Goal: Task Accomplishment & Management: Manage account settings

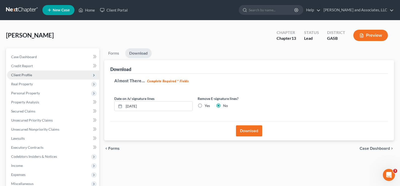
click at [24, 74] on span "Client Profile" at bounding box center [21, 75] width 21 height 4
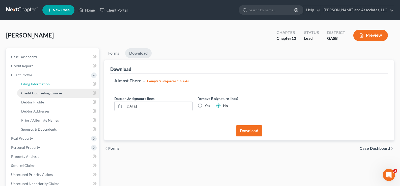
click at [30, 84] on span "Filing Information" at bounding box center [35, 84] width 28 height 4
select select "1"
select select "0"
select select "3"
select select "10"
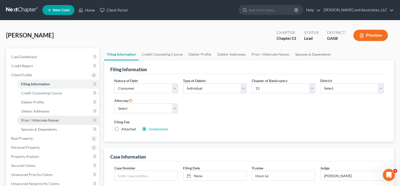
click at [43, 120] on span "Prior / Alternate Names" at bounding box center [40, 120] width 38 height 4
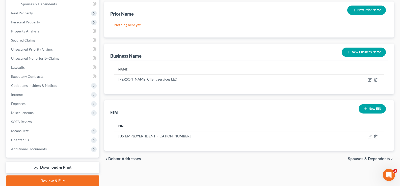
scroll to position [126, 0]
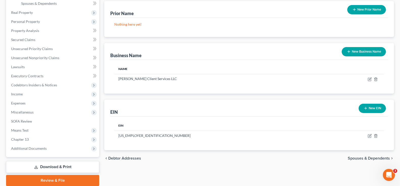
click at [41, 165] on link "Download & Print" at bounding box center [52, 167] width 93 height 12
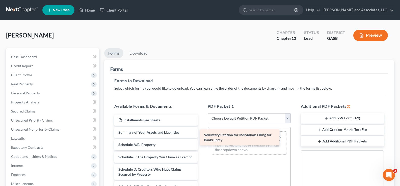
drag, startPoint x: 132, startPoint y: 141, endPoint x: 218, endPoint y: 143, distance: 85.5
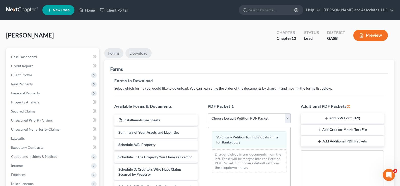
click at [146, 58] on li "Download" at bounding box center [138, 54] width 26 height 12
click at [144, 54] on link "Download" at bounding box center [138, 53] width 26 height 10
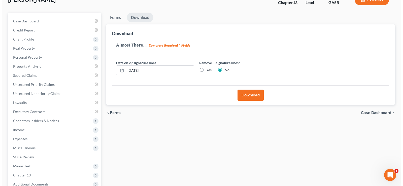
scroll to position [91, 0]
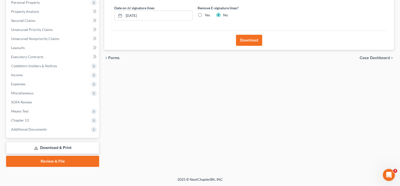
click at [249, 39] on button "Download" at bounding box center [249, 40] width 26 height 11
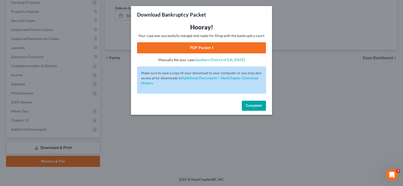
click at [212, 47] on link "PDF Packet 1" at bounding box center [201, 47] width 129 height 11
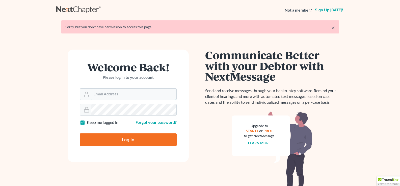
type input "[EMAIL_ADDRESS][DOMAIN_NAME]"
click at [148, 139] on input "Log In" at bounding box center [128, 140] width 97 height 13
type input "Thinking..."
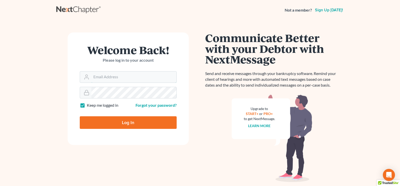
type input "[EMAIL_ADDRESS][DOMAIN_NAME]"
click at [137, 123] on input "Log In" at bounding box center [128, 122] width 97 height 13
type input "Thinking..."
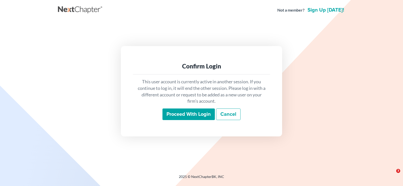
click at [171, 119] on input "Proceed with login" at bounding box center [189, 115] width 52 height 12
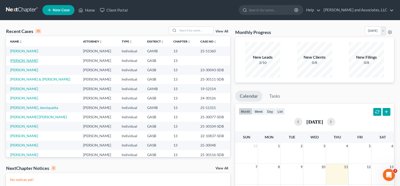
click at [26, 63] on link "[PERSON_NAME]" at bounding box center [24, 61] width 28 height 4
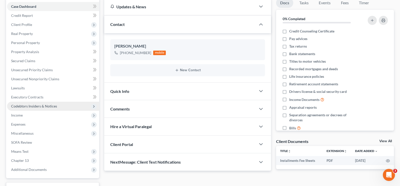
scroll to position [91, 0]
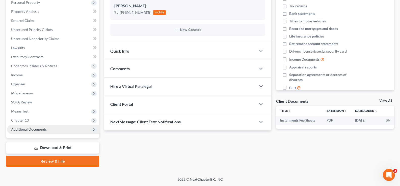
click at [24, 130] on span "Additional Documents" at bounding box center [29, 129] width 36 height 4
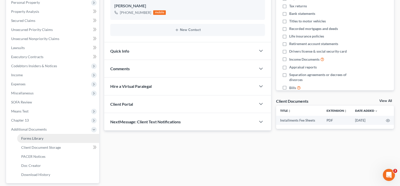
click at [38, 138] on span "Forms Library" at bounding box center [32, 138] width 22 height 4
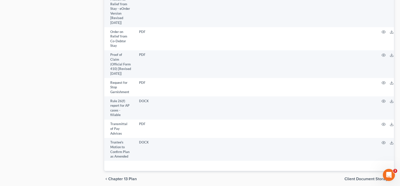
scroll to position [1390, 0]
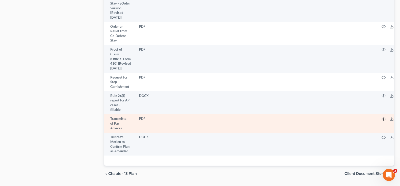
click at [383, 119] on circle "button" at bounding box center [383, 119] width 1 height 1
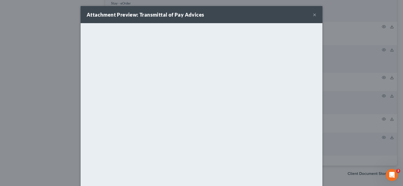
click at [313, 14] on button "×" at bounding box center [315, 15] width 4 height 6
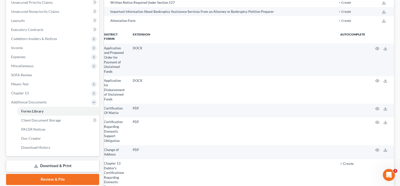
scroll to position [0, 0]
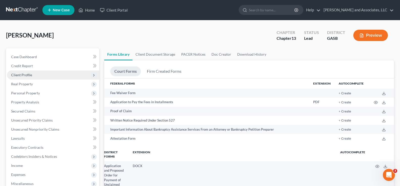
click at [25, 75] on span "Client Profile" at bounding box center [21, 75] width 21 height 4
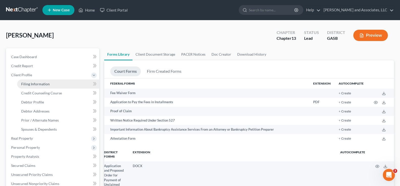
click at [45, 85] on span "Filing Information" at bounding box center [35, 84] width 28 height 4
select select "1"
select select "0"
select select "3"
select select "10"
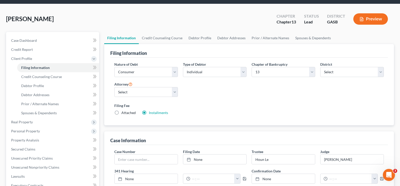
scroll to position [25, 0]
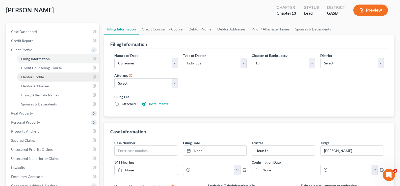
click at [30, 76] on span "Debtor Profile" at bounding box center [32, 77] width 23 height 4
select select "0"
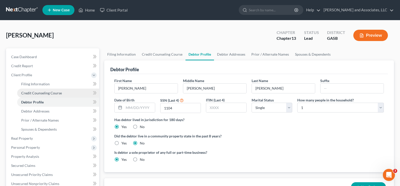
click at [43, 93] on span "Credit Counseling Course" at bounding box center [41, 93] width 41 height 4
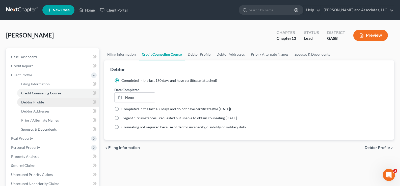
click at [41, 102] on span "Debtor Profile" at bounding box center [32, 102] width 23 height 4
select select "0"
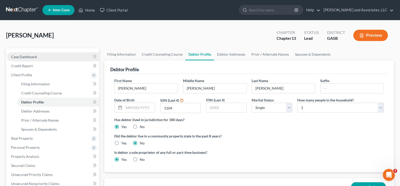
click at [26, 55] on span "Case Dashboard" at bounding box center [24, 57] width 26 height 4
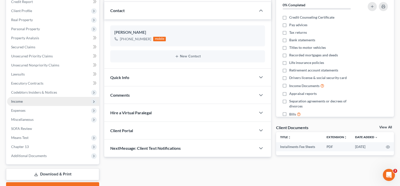
scroll to position [91, 0]
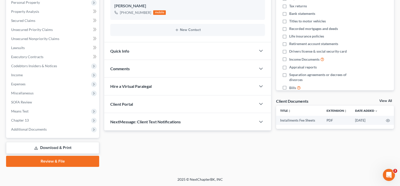
click at [65, 147] on link "Download & Print" at bounding box center [52, 148] width 93 height 12
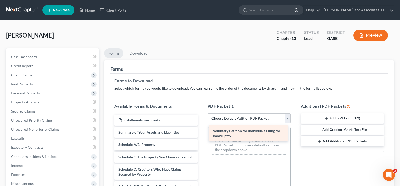
drag, startPoint x: 179, startPoint y: 137, endPoint x: 274, endPoint y: 135, distance: 94.3
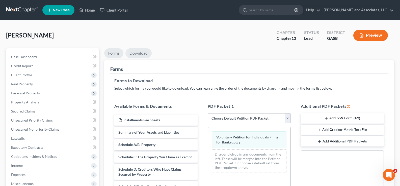
click at [145, 52] on link "Download" at bounding box center [138, 53] width 26 height 10
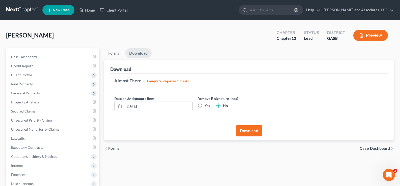
click at [253, 132] on button "Download" at bounding box center [249, 131] width 26 height 11
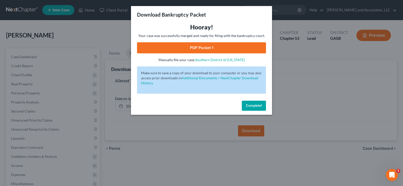
click at [213, 48] on link "PDF Packet 1" at bounding box center [201, 47] width 129 height 11
click at [257, 105] on span "Complete!" at bounding box center [254, 106] width 16 height 4
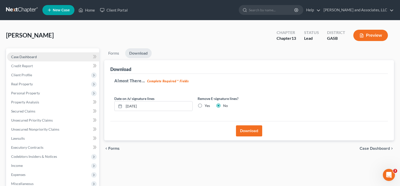
click at [33, 58] on span "Case Dashboard" at bounding box center [24, 57] width 26 height 4
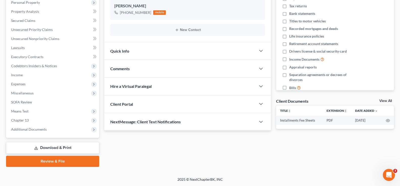
click at [54, 147] on link "Download & Print" at bounding box center [52, 148] width 93 height 12
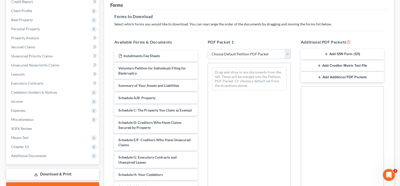
scroll to position [76, 0]
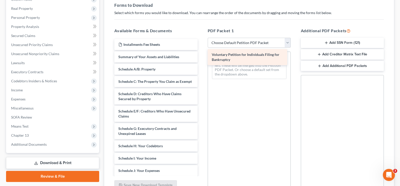
drag, startPoint x: 130, startPoint y: 65, endPoint x: 223, endPoint y: 62, distance: 93.3
click at [201, 62] on div "Voluntary Petition for Individuals Filing for Bankruptcy Installments Fee Sheet…" at bounding box center [155, 161] width 91 height 244
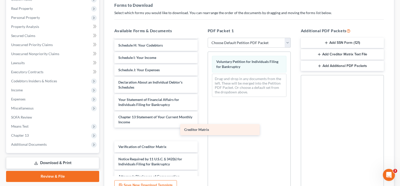
scroll to position [101, 0]
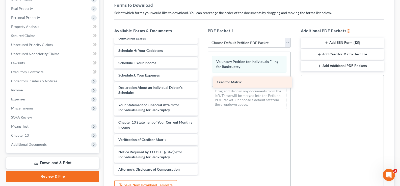
drag, startPoint x: 139, startPoint y: 139, endPoint x: 238, endPoint y: 78, distance: 115.5
click at [201, 78] on div "Creditor Matrix Installments Fee Sheets Summary of Your Assets and Liabilities …" at bounding box center [155, 60] width 91 height 232
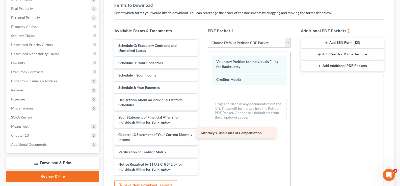
scroll to position [88, 0]
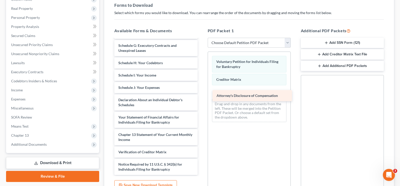
drag, startPoint x: 136, startPoint y: 170, endPoint x: 234, endPoint y: 94, distance: 123.7
click at [201, 94] on div "Attorney's Disclosure of Compensation Installments Fee Sheets Summary of Your A…" at bounding box center [155, 65] width 91 height 219
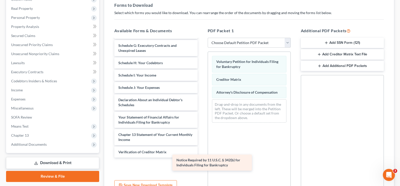
scroll to position [71, 0]
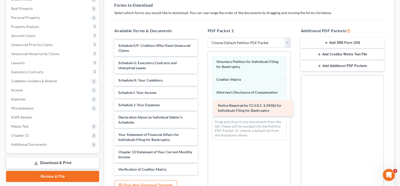
drag, startPoint x: 138, startPoint y: 166, endPoint x: 238, endPoint y: 106, distance: 115.9
click at [201, 106] on div "Notice Required by 11 U.S.C. § 342(b) for Individuals Filing for Bankruptcy Ins…" at bounding box center [155, 74] width 91 height 202
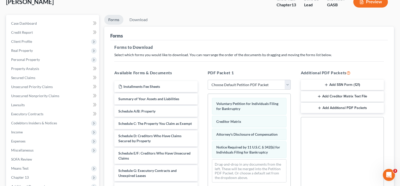
scroll to position [24, 0]
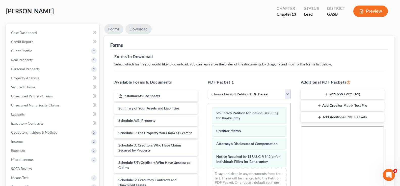
click at [139, 28] on link "Download" at bounding box center [138, 29] width 26 height 10
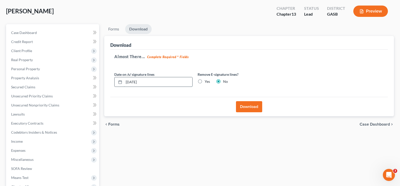
click at [135, 83] on input "[DATE]" at bounding box center [158, 82] width 68 height 10
type input "[DATE]"
click at [249, 107] on button "Download" at bounding box center [249, 106] width 26 height 11
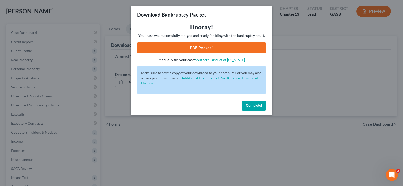
click at [216, 46] on link "PDF Packet 1" at bounding box center [201, 47] width 129 height 11
click at [254, 104] on span "Complete!" at bounding box center [254, 106] width 16 height 4
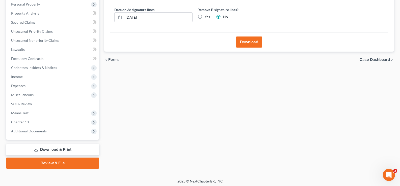
scroll to position [91, 0]
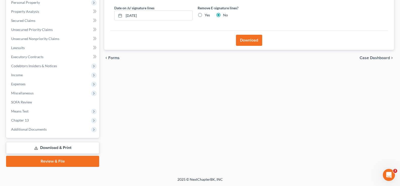
click at [60, 147] on link "Download & Print" at bounding box center [52, 148] width 93 height 12
click at [61, 147] on link "Download & Print" at bounding box center [52, 148] width 93 height 12
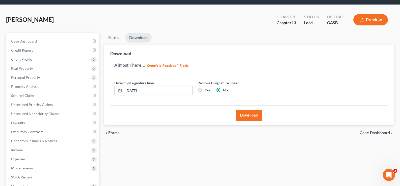
scroll to position [15, 0]
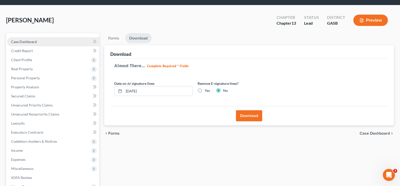
click at [31, 42] on span "Case Dashboard" at bounding box center [24, 42] width 26 height 4
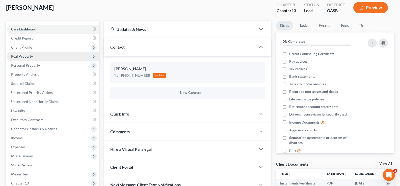
scroll to position [91, 0]
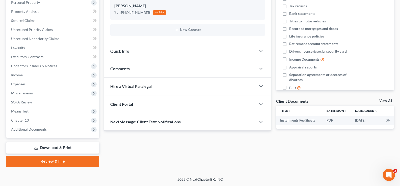
click at [66, 145] on link "Download & Print" at bounding box center [52, 148] width 93 height 12
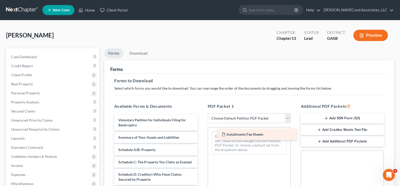
drag, startPoint x: 162, startPoint y: 118, endPoint x: 266, endPoint y: 133, distance: 104.1
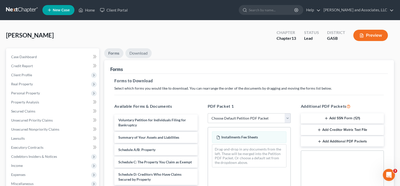
click at [140, 54] on link "Download" at bounding box center [138, 53] width 26 height 10
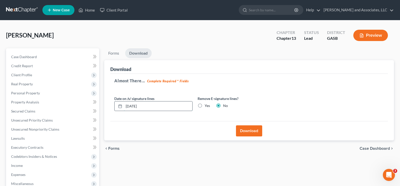
click at [147, 106] on input "[DATE]" at bounding box center [158, 107] width 68 height 10
type input "[DATE]"
click at [249, 129] on button "Download" at bounding box center [249, 131] width 26 height 11
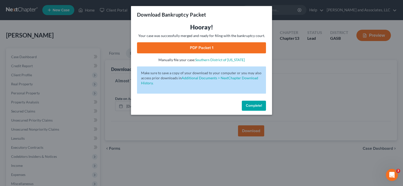
click at [236, 49] on link "PDF Packet 1" at bounding box center [201, 47] width 129 height 11
drag, startPoint x: 253, startPoint y: 107, endPoint x: 140, endPoint y: 83, distance: 115.8
click at [251, 106] on span "Complete!" at bounding box center [254, 106] width 16 height 4
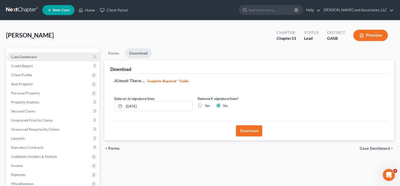
click at [35, 57] on span "Case Dashboard" at bounding box center [24, 57] width 26 height 4
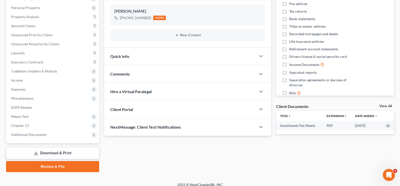
scroll to position [91, 0]
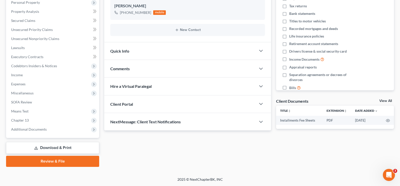
click at [65, 148] on link "Download & Print" at bounding box center [52, 148] width 93 height 12
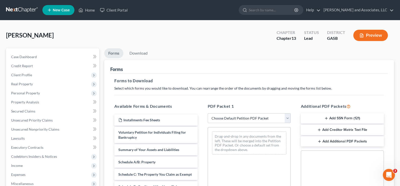
drag, startPoint x: 347, startPoint y: 118, endPoint x: 281, endPoint y: 129, distance: 67.3
click at [255, 134] on div "Available Forms & Documents Installments Fee Sheets Voluntary Petition for Indi…" at bounding box center [248, 184] width 279 height 171
click at [350, 118] on button "Add SSN Form (121)" at bounding box center [342, 118] width 83 height 11
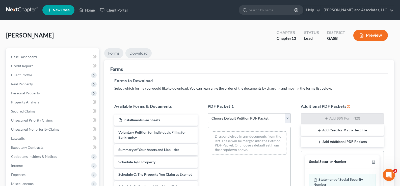
click at [134, 52] on link "Download" at bounding box center [138, 53] width 26 height 10
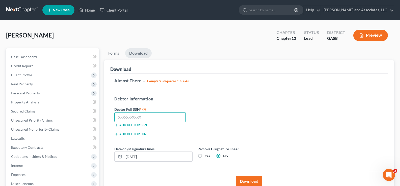
click at [148, 115] on input "text" at bounding box center [149, 117] width 71 height 10
type input "260-39-1104"
click at [148, 160] on input "[DATE]" at bounding box center [158, 157] width 68 height 10
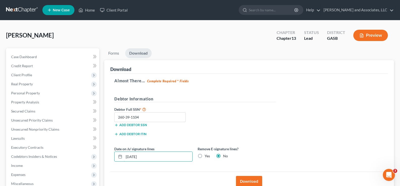
type input "[DATE]"
click at [246, 181] on button "Download" at bounding box center [249, 181] width 26 height 11
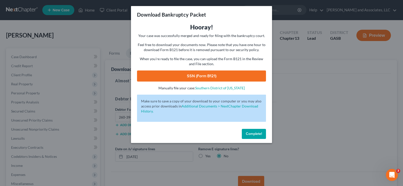
click at [223, 76] on link "SSN (Form B121)" at bounding box center [201, 76] width 129 height 11
click at [254, 135] on span "Complete!" at bounding box center [254, 134] width 16 height 4
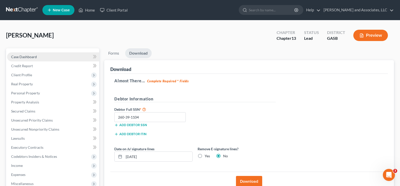
click at [30, 57] on span "Case Dashboard" at bounding box center [24, 57] width 26 height 4
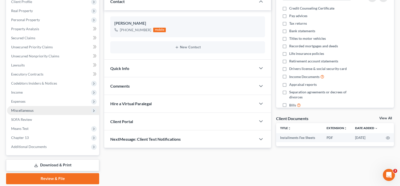
scroll to position [91, 0]
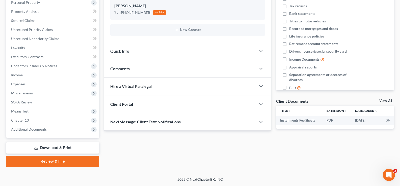
click at [54, 149] on link "Download & Print" at bounding box center [52, 148] width 93 height 12
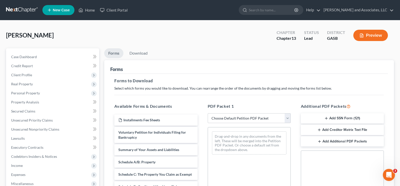
click at [332, 129] on button "Add Creditor Matrix Text File" at bounding box center [342, 130] width 83 height 11
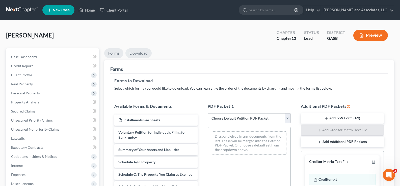
click at [144, 55] on link "Download" at bounding box center [138, 53] width 26 height 10
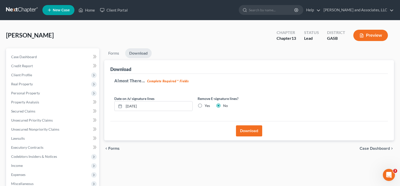
click at [248, 130] on button "Download" at bounding box center [249, 131] width 26 height 11
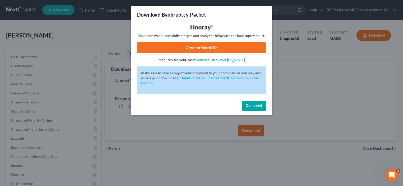
click at [220, 50] on link "CreditorMatrix.txt" at bounding box center [201, 47] width 129 height 11
click at [214, 60] on link "Southern District of [US_STATE]" at bounding box center [220, 60] width 50 height 4
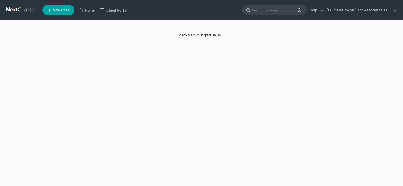
select select "1"
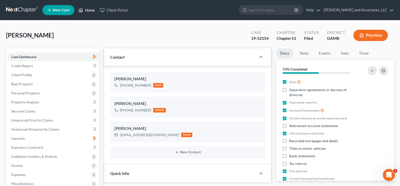
click at [93, 9] on link "Home" at bounding box center [86, 10] width 21 height 9
click at [89, 11] on link "Home" at bounding box center [86, 10] width 21 height 9
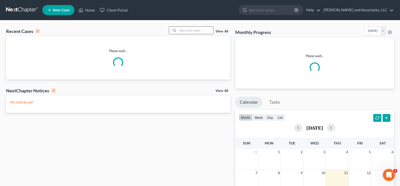
click at [187, 32] on input "search" at bounding box center [195, 30] width 35 height 7
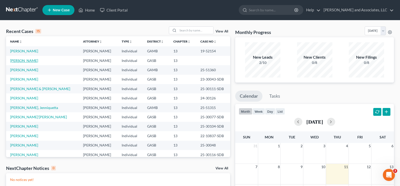
click at [22, 61] on link "[PERSON_NAME]" at bounding box center [24, 61] width 28 height 4
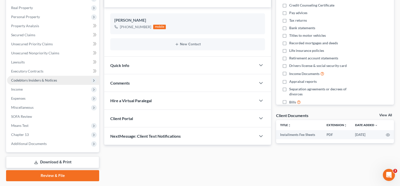
scroll to position [91, 0]
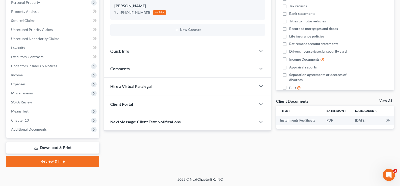
click at [62, 149] on link "Download & Print" at bounding box center [52, 148] width 93 height 12
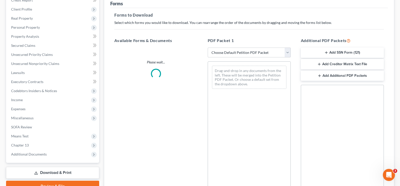
scroll to position [76, 0]
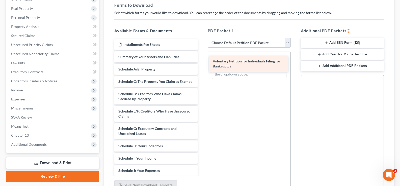
drag, startPoint x: 154, startPoint y: 57, endPoint x: 248, endPoint y: 61, distance: 94.4
click at [201, 62] on div "Voluntary Petition for Individuals Filing for Bankruptcy Installments Fee Sheet…" at bounding box center [155, 161] width 91 height 244
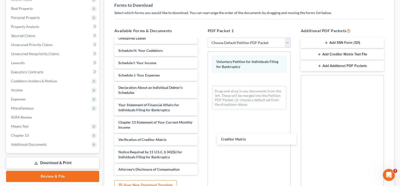
scroll to position [101, 0]
drag, startPoint x: 157, startPoint y: 138, endPoint x: 253, endPoint y: 82, distance: 111.4
click at [201, 84] on div "Creditor Matrix Installments Fee Sheets Summary of Your Assets and Liabilities …" at bounding box center [155, 60] width 91 height 232
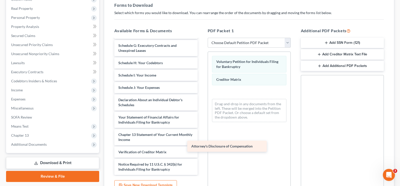
scroll to position [88, 0]
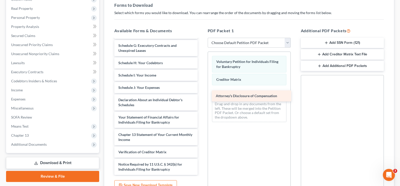
drag, startPoint x: 156, startPoint y: 168, endPoint x: 255, endPoint y: 92, distance: 124.7
click at [201, 94] on div "Attorney's Disclosure of Compensation Installments Fee Sheets Summary of Your A…" at bounding box center [155, 65] width 91 height 219
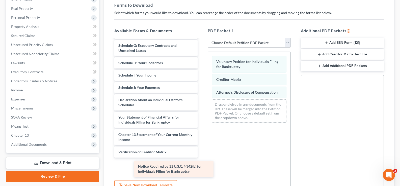
scroll to position [71, 0]
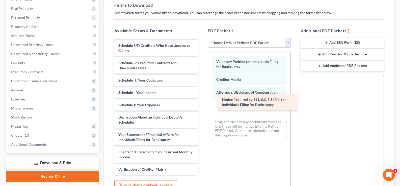
drag, startPoint x: 154, startPoint y: 169, endPoint x: 256, endPoint y: 104, distance: 121.6
click at [201, 104] on div "Notice Required by 11 U.S.C. § 342(b) for Individuals Filing for Bankruptcy Ins…" at bounding box center [155, 74] width 91 height 202
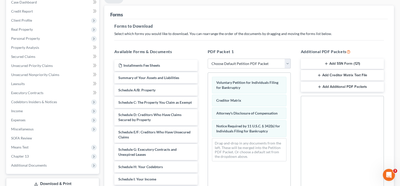
scroll to position [50, 0]
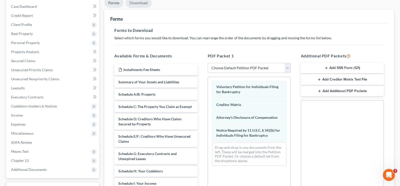
click at [144, 4] on link "Download" at bounding box center [138, 3] width 26 height 10
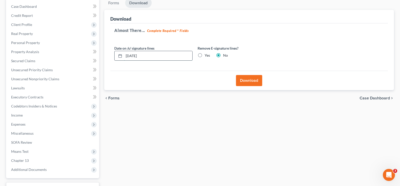
click at [147, 55] on input "[DATE]" at bounding box center [158, 56] width 68 height 10
type input "[DATE]"
click at [251, 84] on button "Download" at bounding box center [249, 80] width 26 height 11
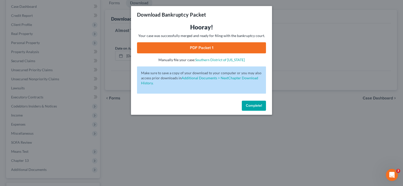
click at [191, 47] on link "PDF Packet 1" at bounding box center [201, 47] width 129 height 11
drag, startPoint x: 253, startPoint y: 105, endPoint x: 102, endPoint y: 61, distance: 157.3
click at [253, 105] on span "Complete!" at bounding box center [254, 106] width 16 height 4
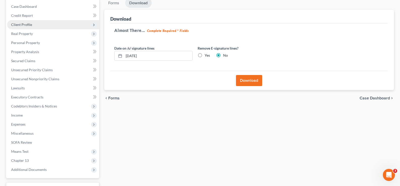
click at [24, 24] on span "Client Profile" at bounding box center [21, 24] width 21 height 4
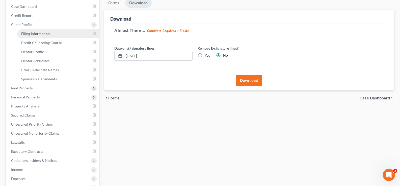
click at [34, 35] on span "Filing Information" at bounding box center [35, 34] width 28 height 4
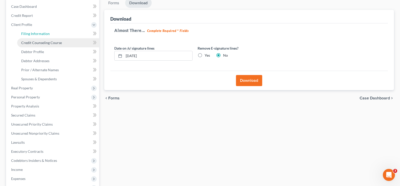
select select "1"
select select "0"
select select "3"
select select "10"
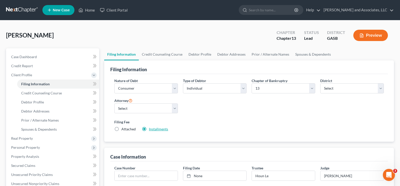
click at [154, 130] on link "Installments" at bounding box center [158, 129] width 19 height 4
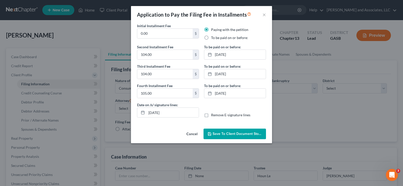
click at [236, 133] on span "Save to Client Document Storage" at bounding box center [239, 134] width 53 height 4
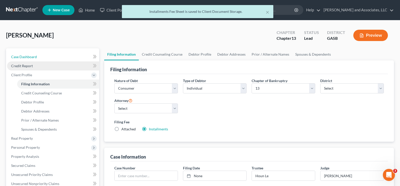
click at [32, 57] on span "Case Dashboard" at bounding box center [24, 57] width 26 height 4
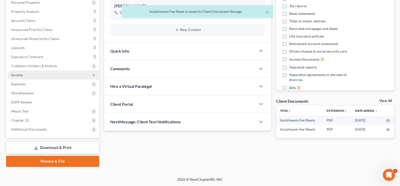
scroll to position [91, 0]
click at [62, 146] on link "Download & Print" at bounding box center [52, 148] width 93 height 12
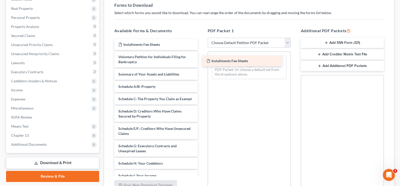
drag, startPoint x: 161, startPoint y: 46, endPoint x: 251, endPoint y: 60, distance: 90.8
click at [201, 60] on div "Installments Fee Sheets Installments Fee Sheets Installments Fee Sheets Volunta…" at bounding box center [155, 169] width 91 height 261
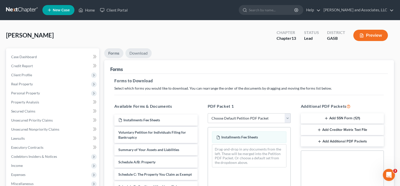
click at [141, 54] on link "Download" at bounding box center [138, 53] width 26 height 10
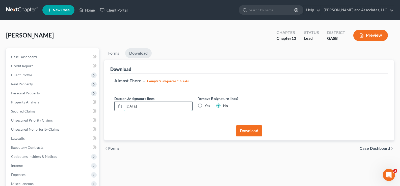
click at [148, 107] on input "[DATE]" at bounding box center [158, 107] width 68 height 10
type input "[DATE]"
click at [247, 132] on button "Download" at bounding box center [249, 131] width 26 height 11
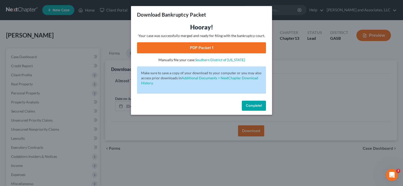
click at [210, 51] on link "PDF Packet 1" at bounding box center [201, 47] width 129 height 11
drag, startPoint x: 253, startPoint y: 105, endPoint x: 143, endPoint y: 87, distance: 111.0
click at [253, 104] on span "Complete!" at bounding box center [254, 106] width 16 height 4
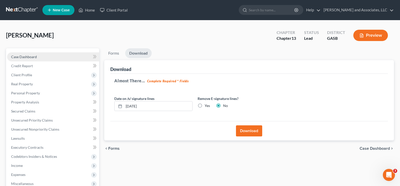
click at [18, 56] on span "Case Dashboard" at bounding box center [24, 57] width 26 height 4
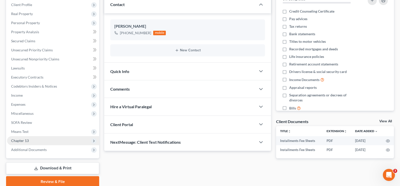
scroll to position [91, 0]
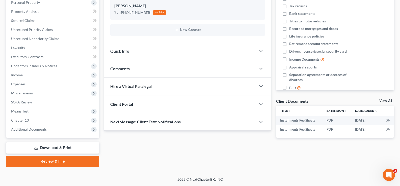
click at [66, 149] on link "Download & Print" at bounding box center [52, 148] width 93 height 12
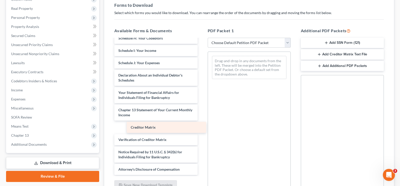
scroll to position [130, 0]
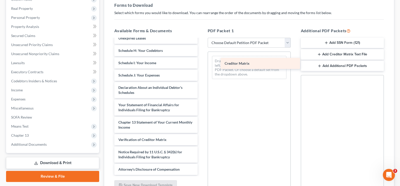
drag, startPoint x: 150, startPoint y: 131, endPoint x: 256, endPoint y: 67, distance: 124.0
click at [201, 67] on div "Creditor Matrix Installments Fee Sheets Installments Fee Sheets Voluntary Petit…" at bounding box center [155, 44] width 91 height 261
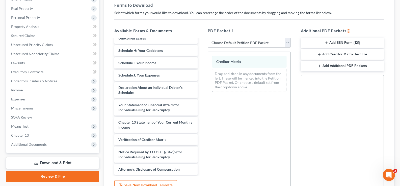
scroll to position [0, 0]
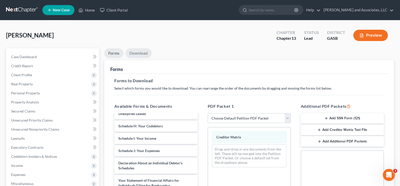
click at [141, 53] on link "Download" at bounding box center [138, 53] width 26 height 10
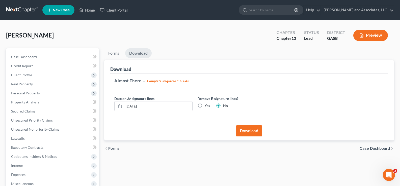
click at [258, 133] on button "Download" at bounding box center [249, 131] width 26 height 11
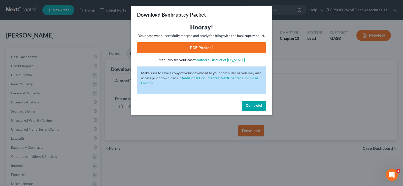
click at [235, 49] on link "PDF Packet 1" at bounding box center [201, 47] width 129 height 11
click at [254, 107] on span "Complete!" at bounding box center [254, 106] width 16 height 4
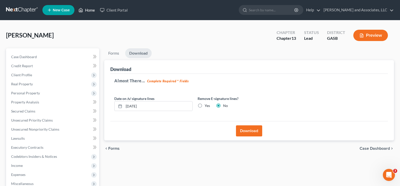
click at [88, 10] on link "Home" at bounding box center [86, 10] width 21 height 9
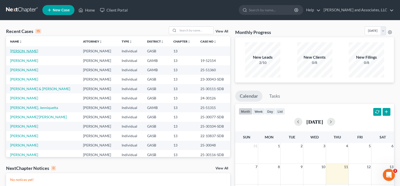
click at [31, 52] on link "[PERSON_NAME]" at bounding box center [24, 51] width 28 height 4
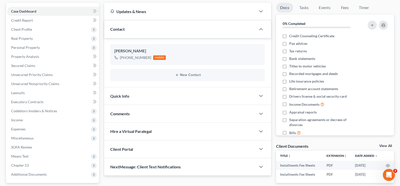
scroll to position [91, 0]
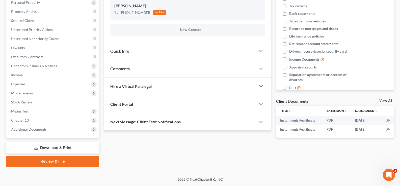
click at [171, 123] on span "NextMessage: Client Text Notifications" at bounding box center [145, 122] width 70 height 5
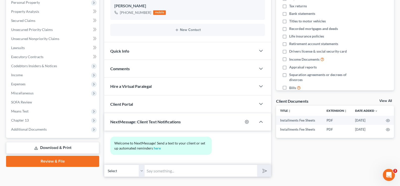
click at [154, 172] on input "text" at bounding box center [200, 171] width 112 height 12
type input "Hello [PERSON_NAME], this is [PERSON_NAME] from Atty. [PERSON_NAME] Office. Thi…"
click at [257, 165] on button "submit" at bounding box center [264, 171] width 14 height 12
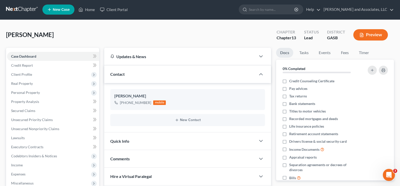
scroll to position [0, 0]
